Goal: Information Seeking & Learning: Learn about a topic

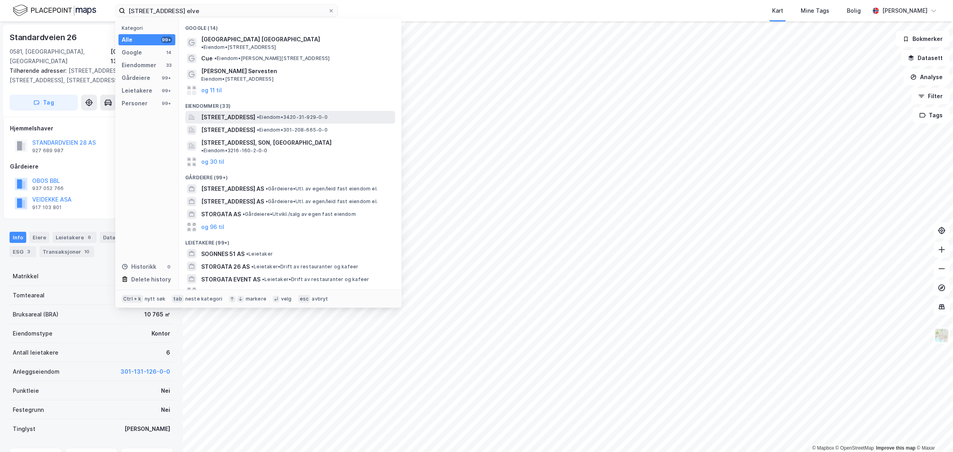
click at [255, 113] on span "[STREET_ADDRESS]" at bounding box center [228, 118] width 54 height 10
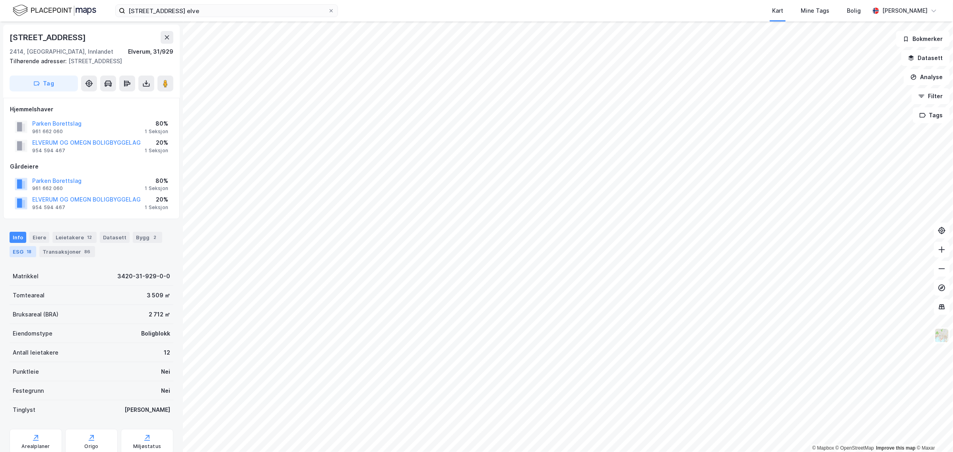
click at [21, 252] on div "ESG 18" at bounding box center [23, 251] width 27 height 11
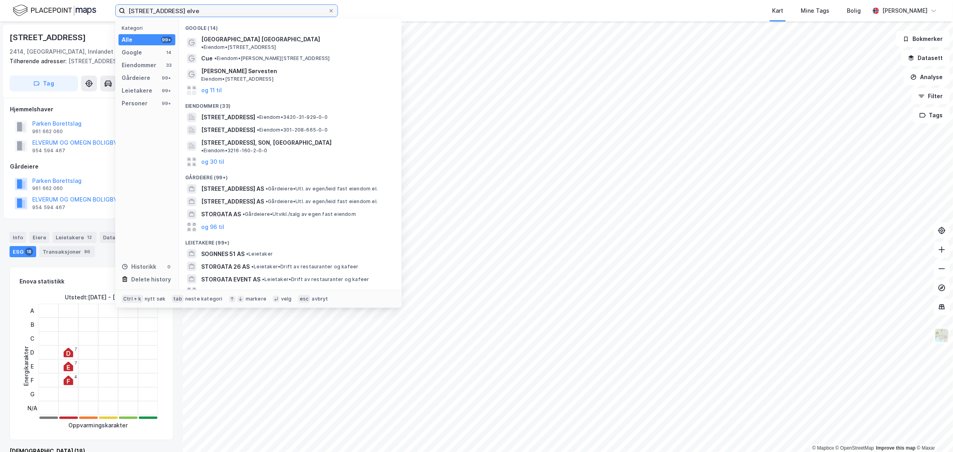
drag, startPoint x: 183, startPoint y: 12, endPoint x: 37, endPoint y: 13, distance: 146.0
click at [44, 24] on div "[STREET_ADDRESS] elve Kategori Alle 99+ Google 14 Eiendommer 33 Gårdeiere 99+ L…" at bounding box center [476, 226] width 953 height 452
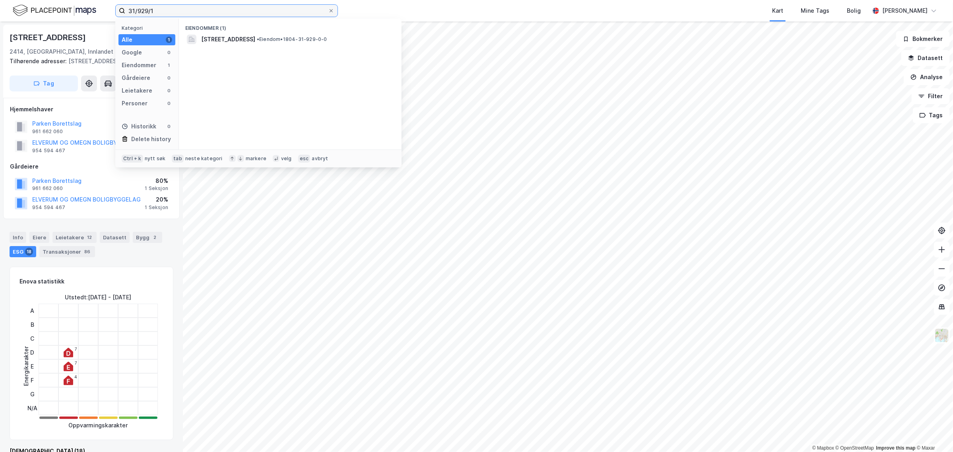
drag, startPoint x: 170, startPoint y: 10, endPoint x: 100, endPoint y: 10, distance: 69.6
click at [101, 10] on div "31/929/1 Kategori Alle 1 Google 0 Eiendommer 1 Gårdeiere 0 Leietakere 0 Persone…" at bounding box center [476, 10] width 953 height 21
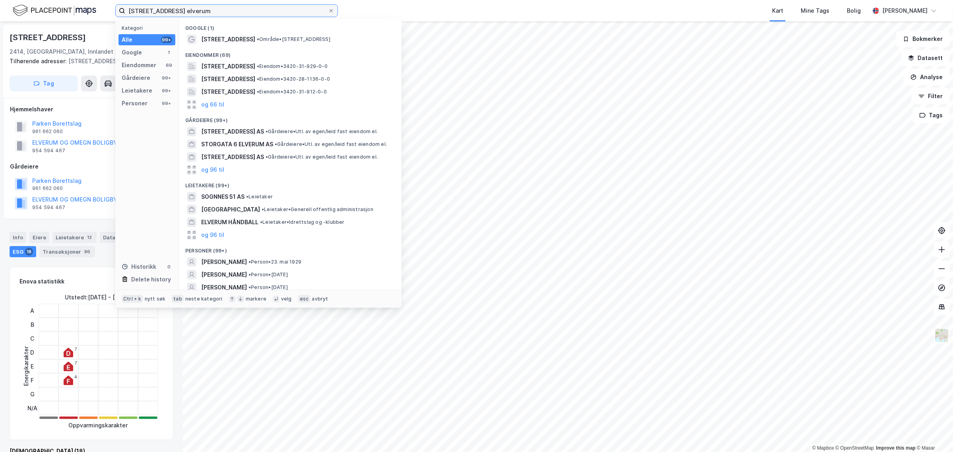
drag, startPoint x: 101, startPoint y: 14, endPoint x: -13, endPoint y: 22, distance: 113.7
click at [0, 22] on html "[STREET_ADDRESS] elverum Kategori Alle 99+ Google 1 Eiendommer 69 Gårdeiere 99+…" at bounding box center [476, 226] width 953 height 452
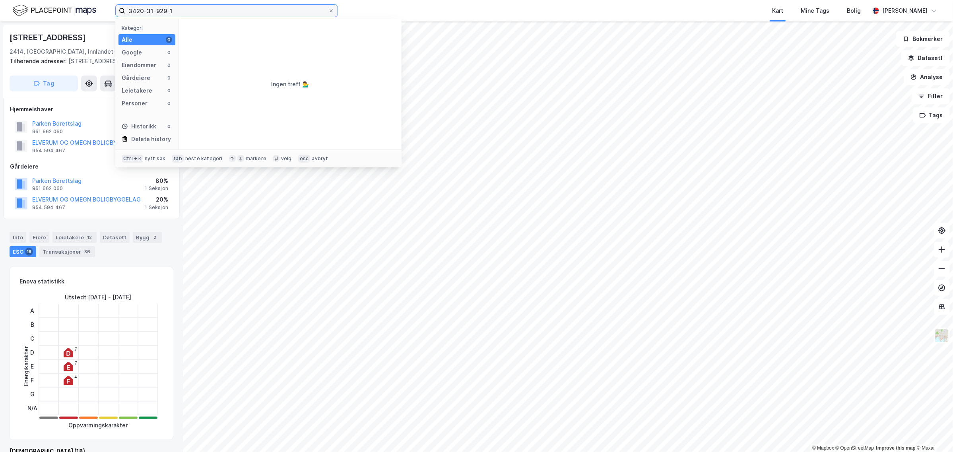
type input "3420-31-929-1"
click at [102, 214] on div "Hjemmelshaver Parken Borettslag 961 662 060 80% 1 Seksjon ELVERUM OG OMEGN BOLI…" at bounding box center [91, 158] width 177 height 121
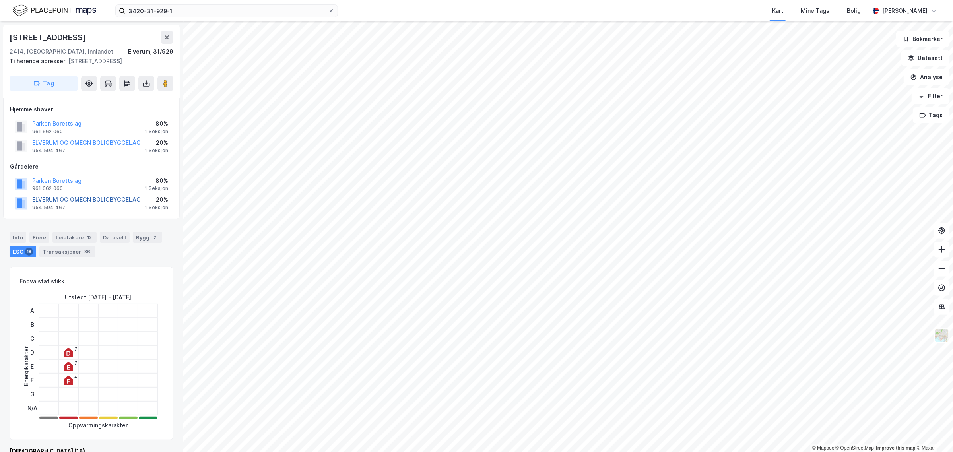
click at [0, 0] on button "ELVERUM OG OMEGN BOLIGBYGGELAG" at bounding box center [0, 0] width 0 height 0
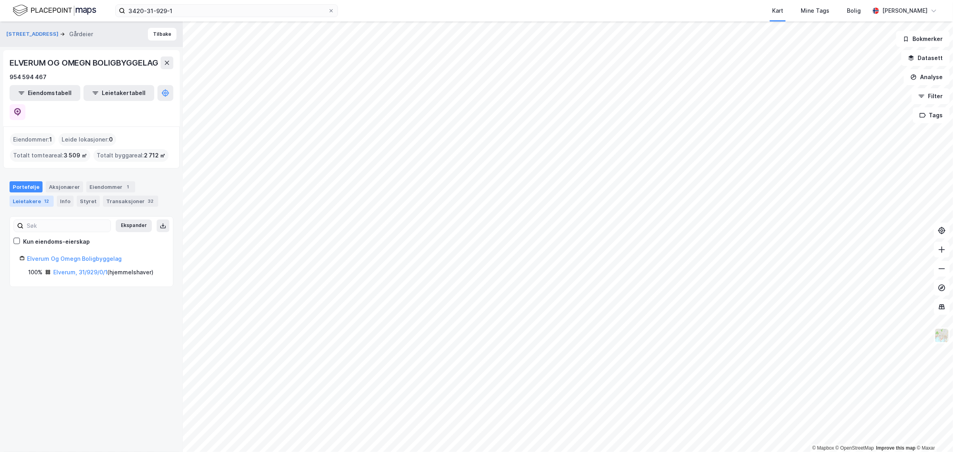
click at [43, 197] on div "12" at bounding box center [47, 201] width 8 height 8
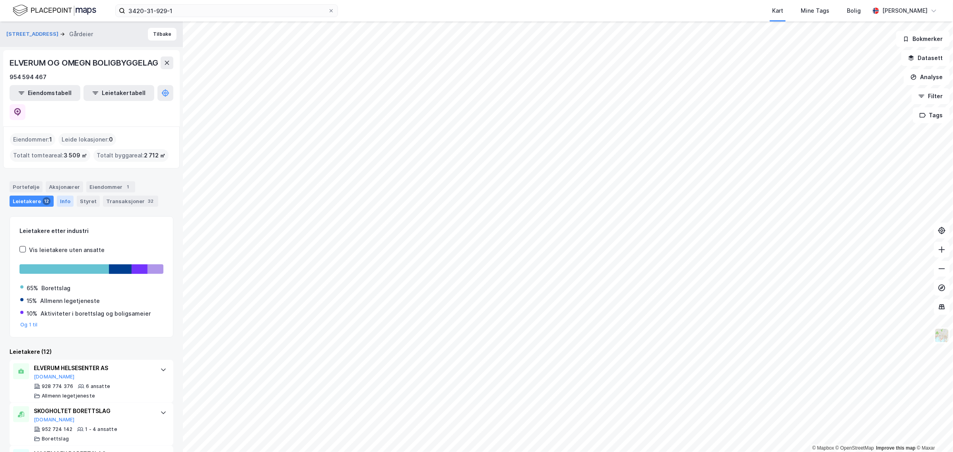
click at [64, 196] on div "Info" at bounding box center [65, 201] width 17 height 11
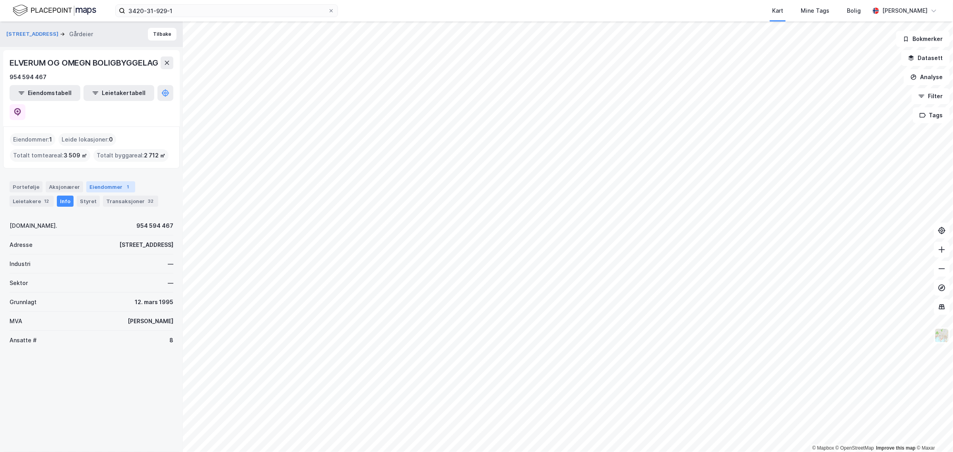
click at [105, 182] on div "Eiendommer 1" at bounding box center [110, 186] width 49 height 11
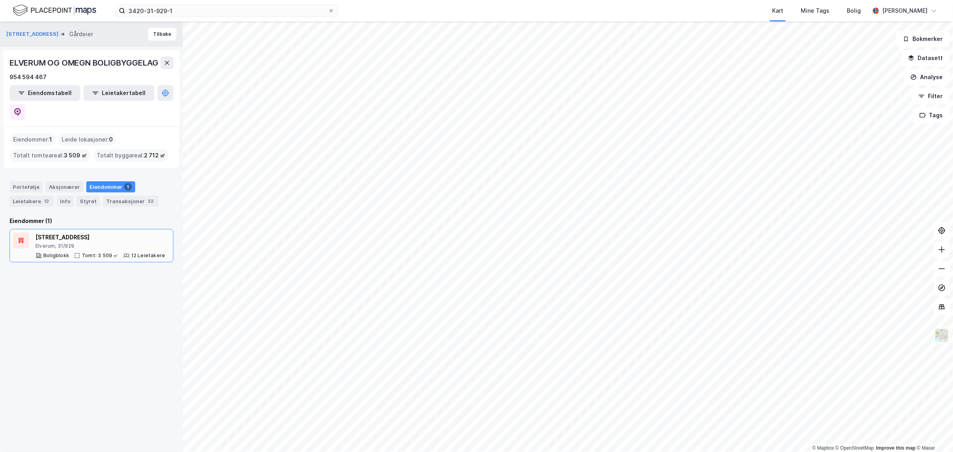
click at [65, 233] on div "[STREET_ADDRESS]" at bounding box center [100, 238] width 130 height 10
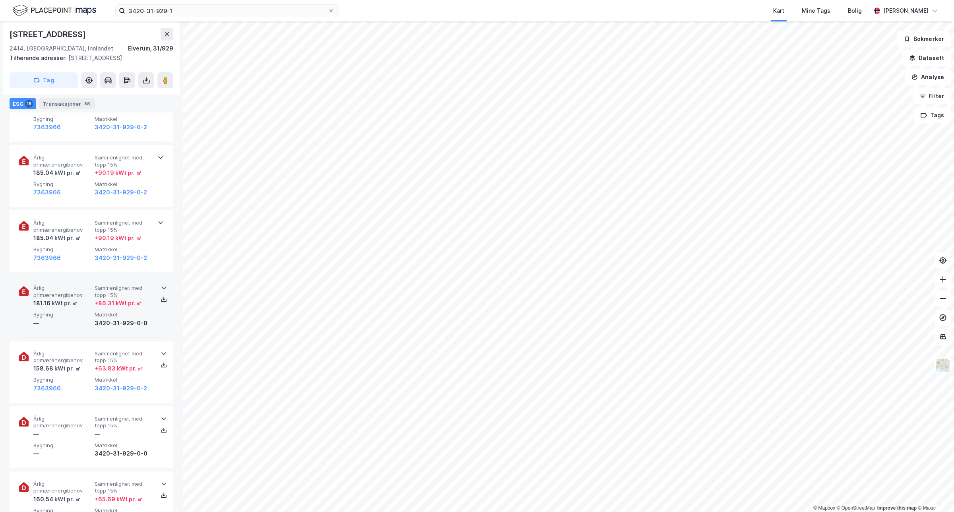
scroll to position [838, 0]
